Goal: Transaction & Acquisition: Subscribe to service/newsletter

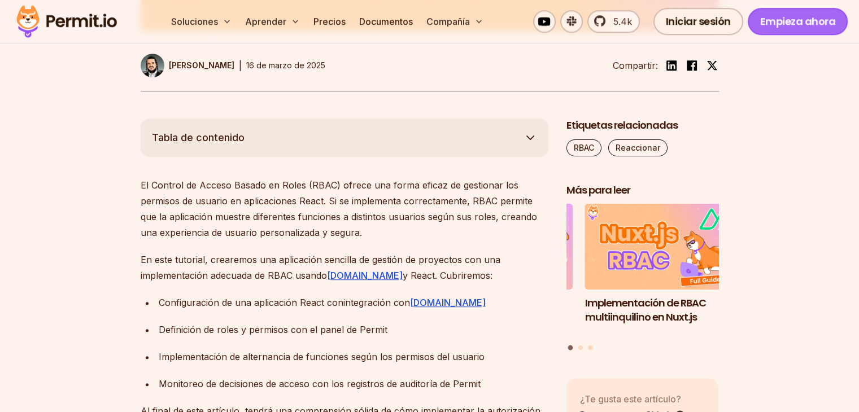
click at [781, 16] on font "Empieza ahora" at bounding box center [798, 21] width 76 height 14
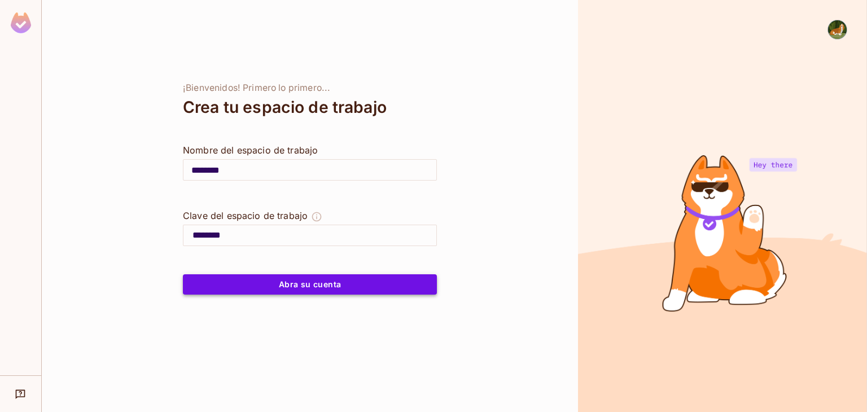
click at [397, 283] on button "Abra su cuenta" at bounding box center [310, 284] width 254 height 20
